Goal: Information Seeking & Learning: Learn about a topic

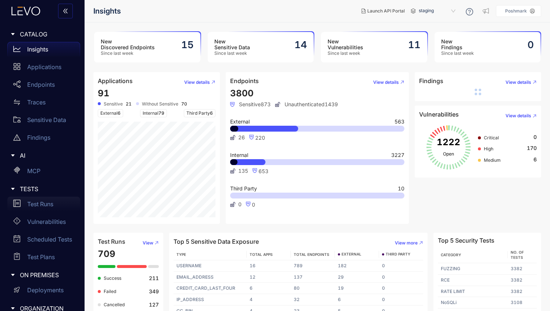
click at [28, 206] on p "Test Runs" at bounding box center [40, 204] width 26 height 7
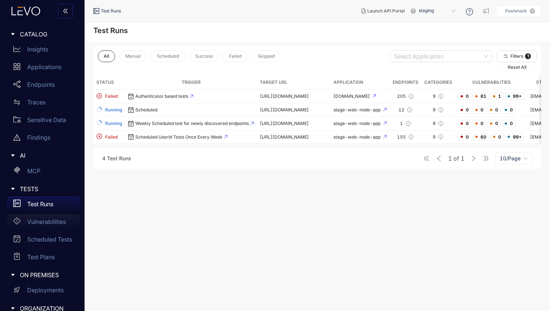
click at [40, 225] on div "Vulnerabilities" at bounding box center [43, 221] width 73 height 15
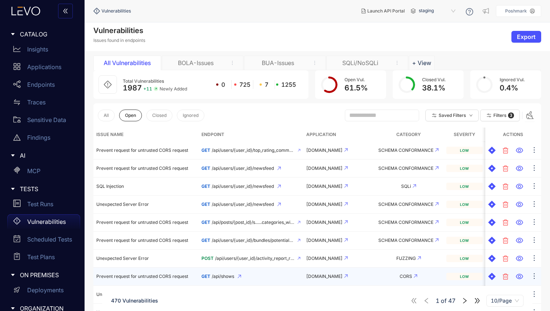
click at [164, 278] on span "Prevent request for untrusted CORS request" at bounding box center [142, 277] width 92 height 6
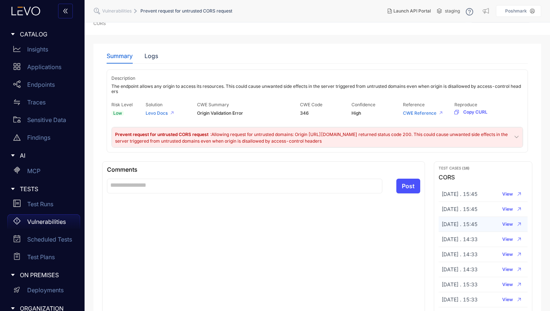
scroll to position [28, 0]
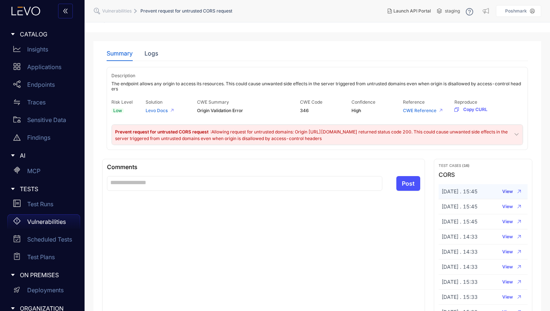
click at [510, 193] on span "View" at bounding box center [507, 191] width 11 height 5
click at [171, 110] on icon at bounding box center [172, 110] width 3 height 3
click at [163, 110] on link "Levo Docs" at bounding box center [157, 111] width 22 height 6
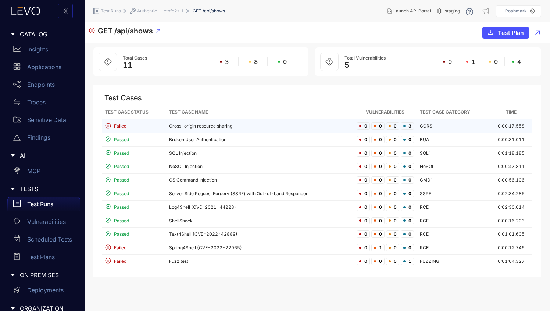
click at [204, 128] on td "Cross-origin resource sharing" at bounding box center [260, 127] width 188 height 14
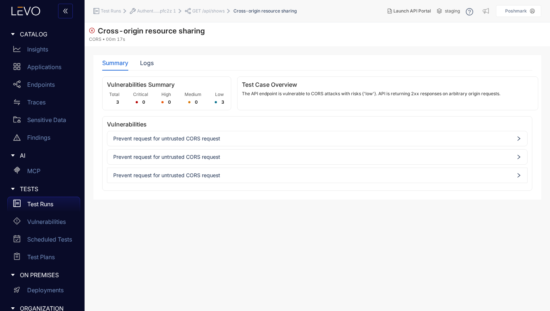
click at [211, 139] on span "Prevent request for untrusted CORS request" at bounding box center [317, 139] width 408 height 6
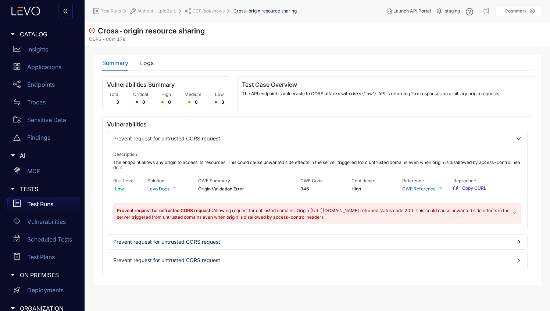
click at [214, 240] on span "Prevent request for untrusted CORS request" at bounding box center [317, 242] width 408 height 6
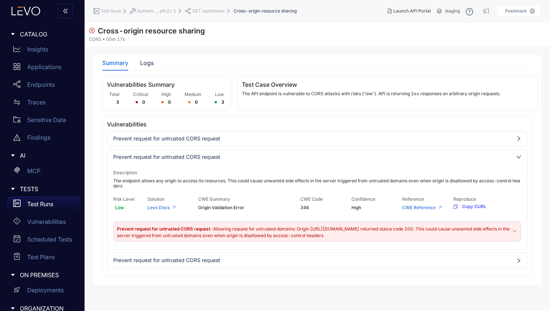
click at [288, 139] on span "Prevent request for untrusted CORS request" at bounding box center [317, 139] width 408 height 6
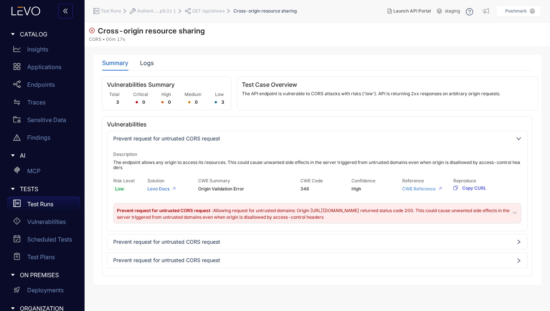
click at [422, 190] on link "CWE Reference" at bounding box center [418, 189] width 33 height 6
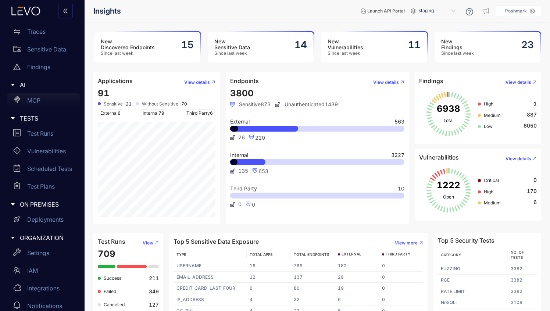
scroll to position [80, 0]
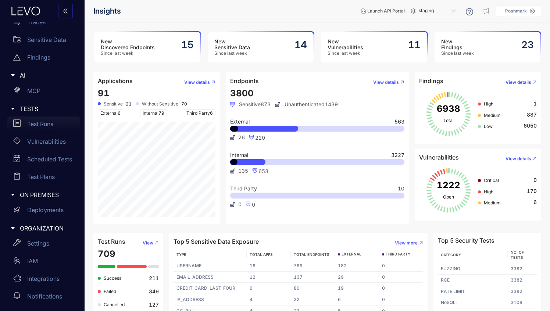
click at [51, 127] on p "Test Runs" at bounding box center [40, 124] width 26 height 7
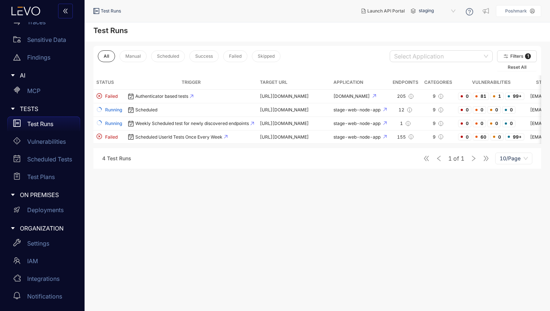
click at [428, 12] on span "staging" at bounding box center [438, 11] width 38 height 12
click at [292, 198] on main "Test Runs All Manual Scheduled Success Failed Skipped Select Application Filter…" at bounding box center [318, 166] width 466 height 289
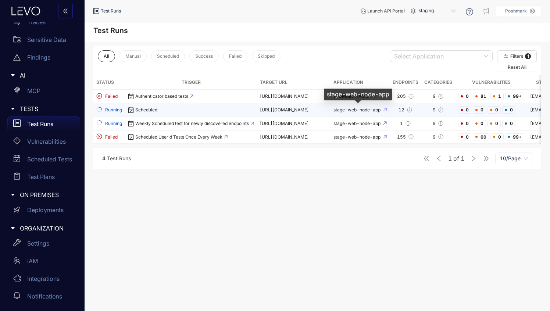
click at [365, 108] on span "stage-web-node-app" at bounding box center [358, 110] width 48 height 6
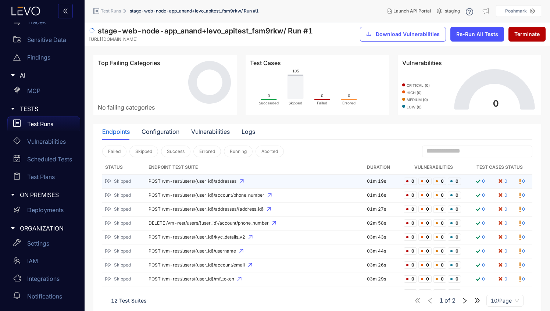
click at [223, 181] on span "POST /vm-rest/users/{user_id}/addresses" at bounding box center [255, 181] width 213 height 5
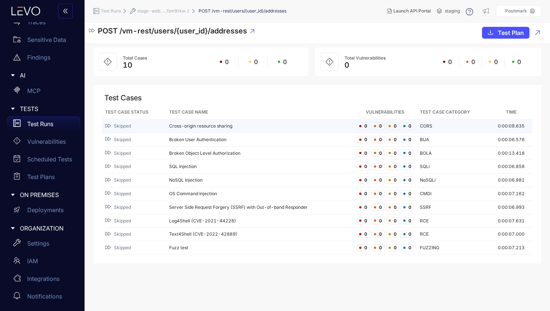
click at [204, 124] on td "Cross-origin resource sharing" at bounding box center [260, 127] width 188 height 14
click at [187, 125] on td "Cross-origin resource sharing" at bounding box center [260, 127] width 188 height 14
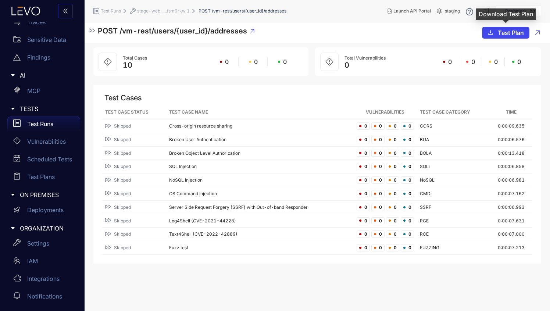
click at [492, 35] on icon "download" at bounding box center [491, 32] width 6 height 6
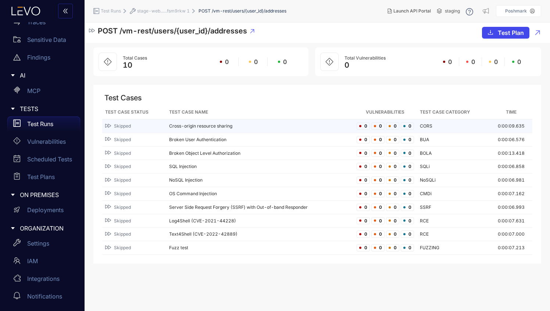
click at [200, 124] on td "Cross-origin resource sharing" at bounding box center [260, 127] width 188 height 14
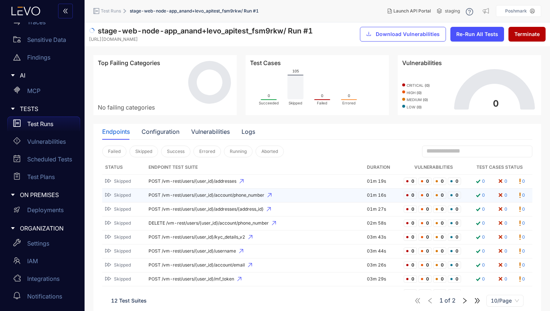
scroll to position [37, 0]
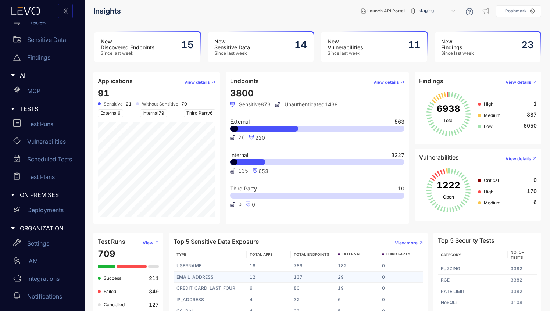
scroll to position [13, 0]
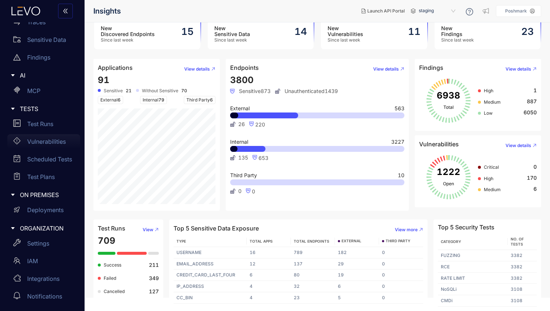
click at [45, 142] on p "Vulnerabilities" at bounding box center [46, 141] width 39 height 7
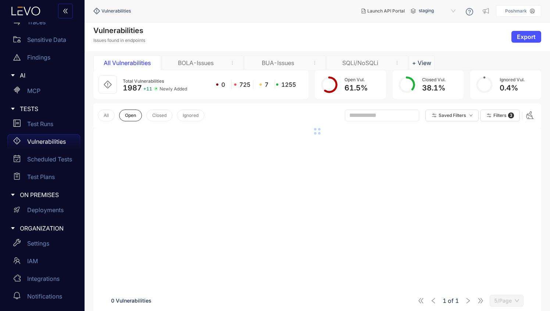
click at [208, 61] on div "BOLA-Issues" at bounding box center [195, 63] width 55 height 7
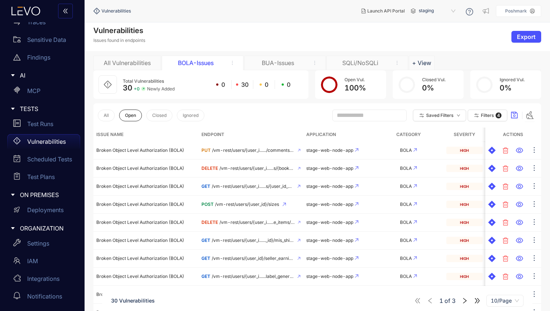
click at [118, 65] on div "All Vulnerabilities" at bounding box center [127, 63] width 55 height 7
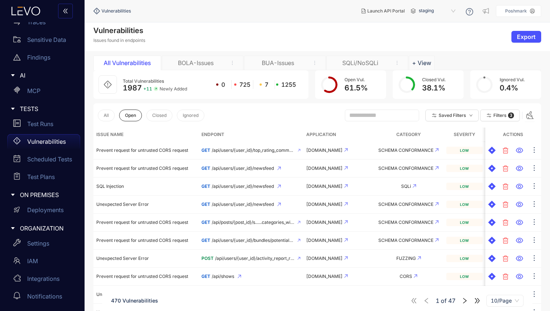
click at [370, 118] on input "text" at bounding box center [378, 115] width 59 height 7
type input "****"
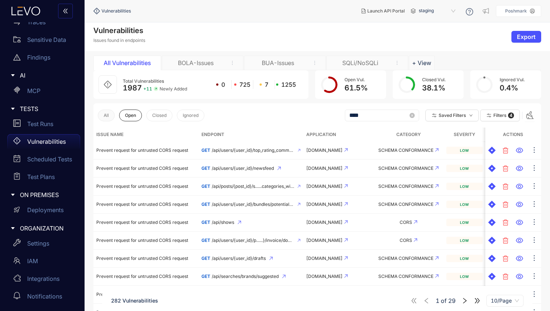
click at [108, 116] on span "All" at bounding box center [106, 115] width 5 height 5
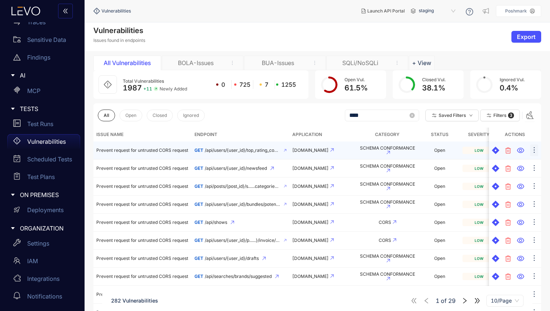
click at [537, 151] on icon "ellipsis" at bounding box center [534, 149] width 7 height 7
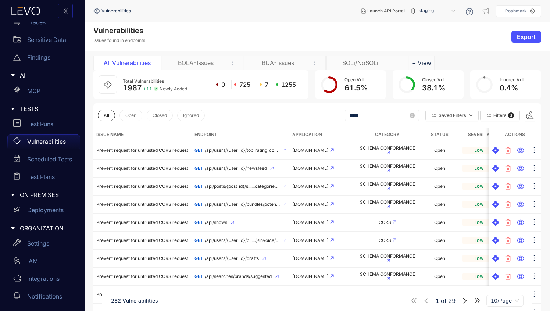
click at [249, 111] on div "All Open Closed Ignored **** Saved Filters Filters 3" at bounding box center [317, 115] width 448 height 24
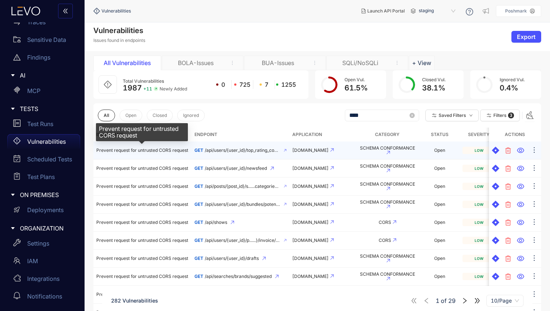
click at [164, 152] on span "Prevent request for untrusted CORS request" at bounding box center [142, 150] width 92 height 6
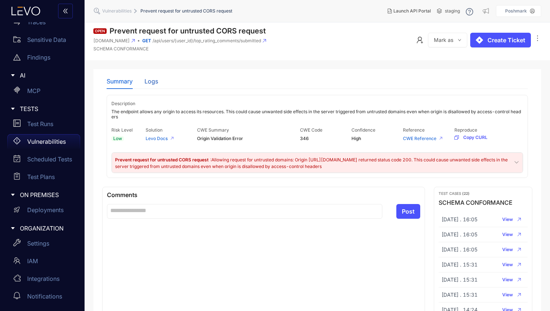
click at [151, 80] on div "Logs" at bounding box center [152, 81] width 14 height 7
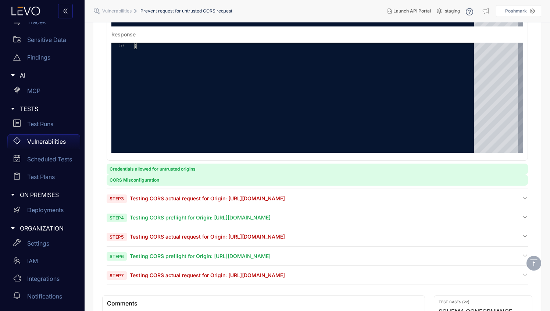
scroll to position [266, 0]
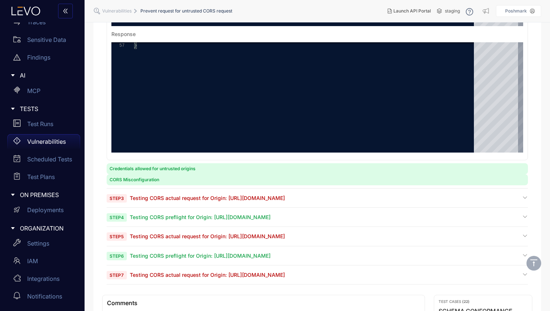
click at [205, 197] on span "Testing CORS actual request for Origin: [URL][DOMAIN_NAME]" at bounding box center [207, 198] width 155 height 6
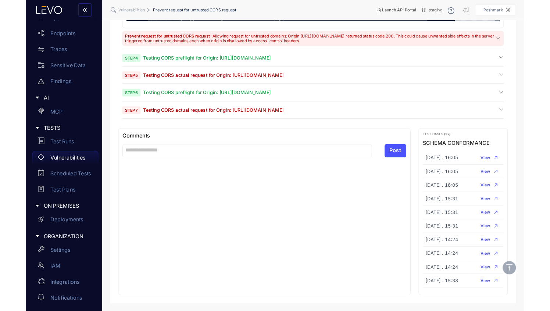
scroll to position [80, 0]
